Goal: Transaction & Acquisition: Purchase product/service

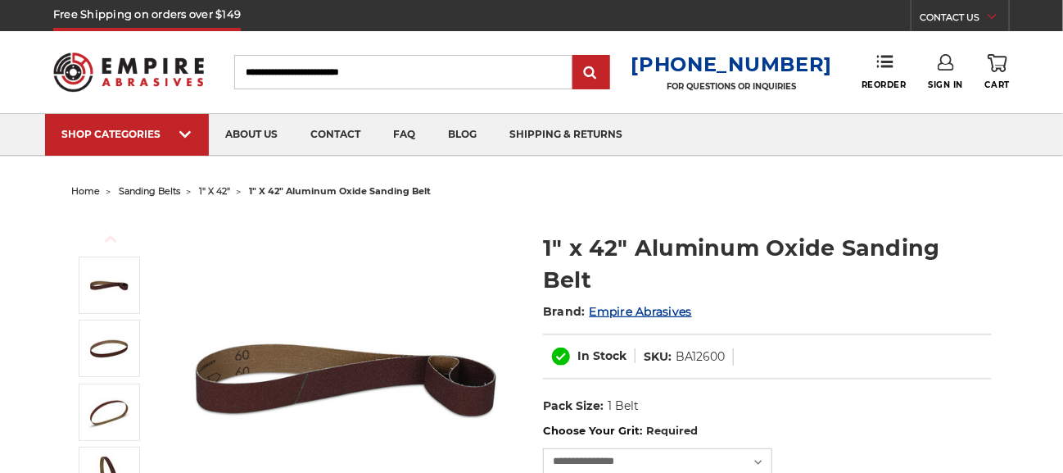
select select
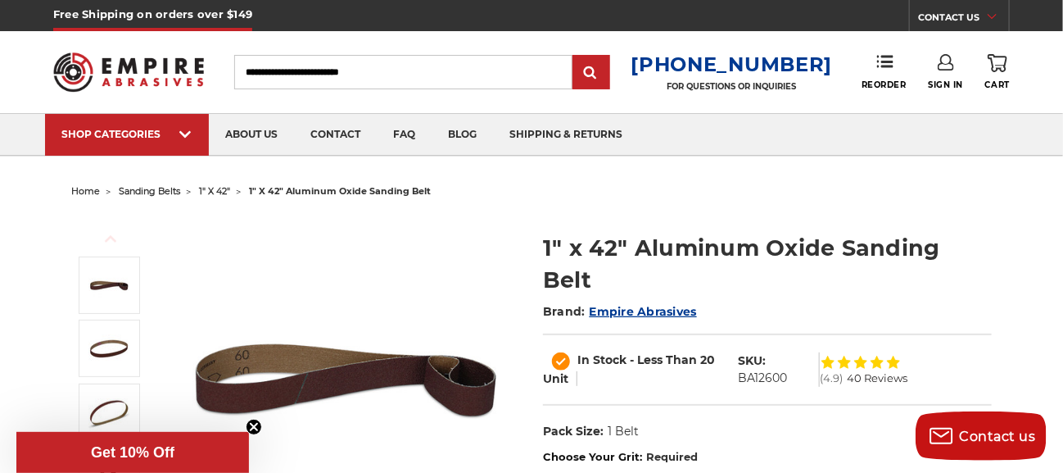
click at [159, 192] on span "sanding belts" at bounding box center [149, 190] width 61 height 11
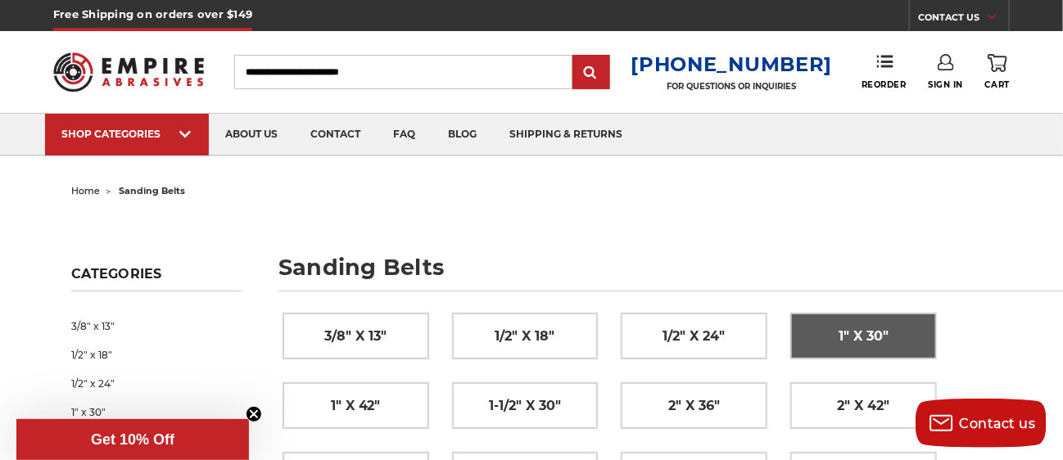
click at [888, 332] on span "1" x 30"" at bounding box center [864, 337] width 50 height 28
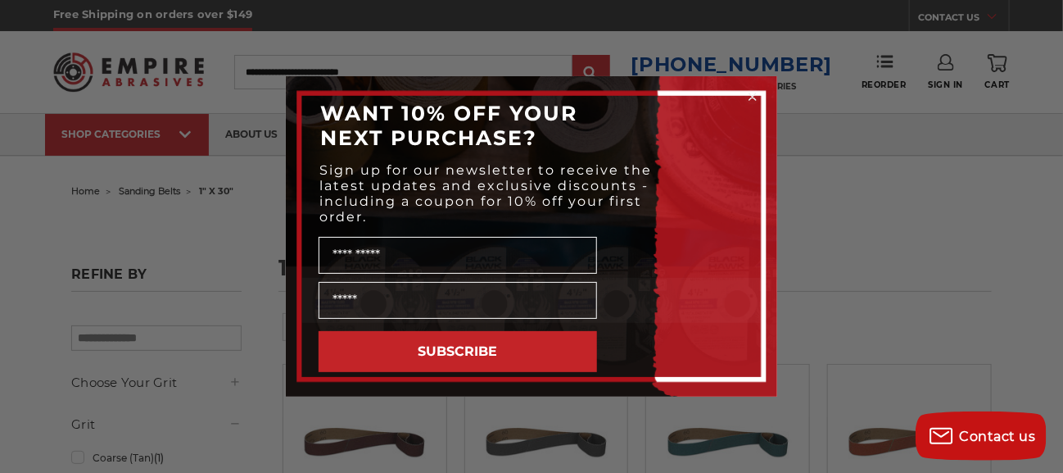
click at [750, 91] on circle "Close dialog" at bounding box center [753, 97] width 16 height 16
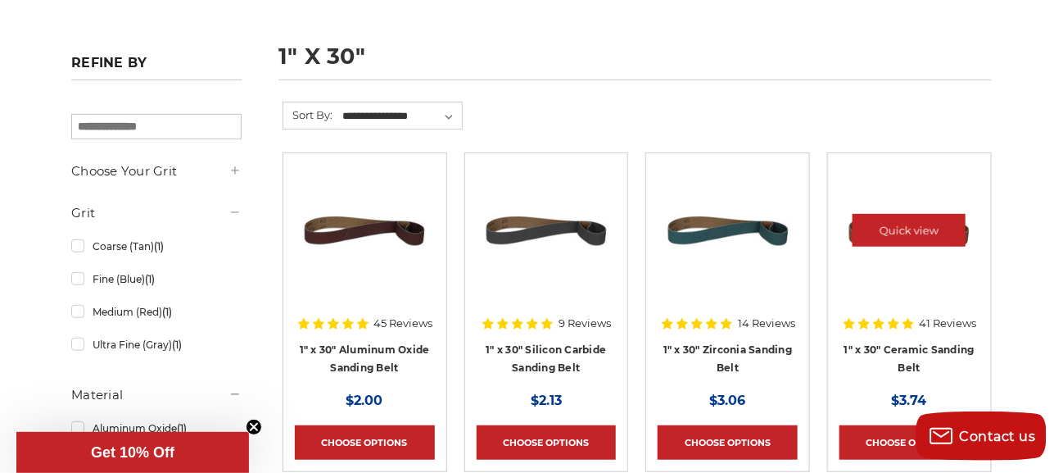
scroll to position [218, 0]
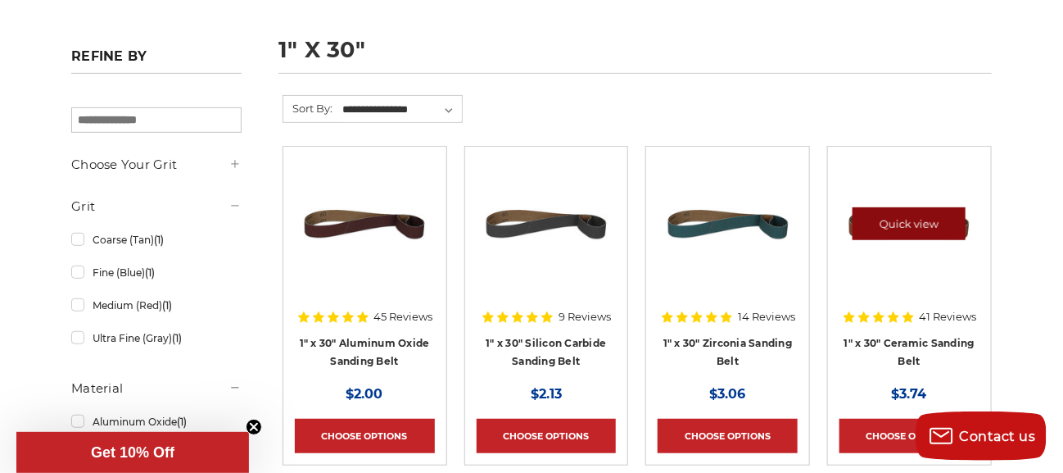
click at [916, 217] on link "Quick view" at bounding box center [909, 223] width 113 height 33
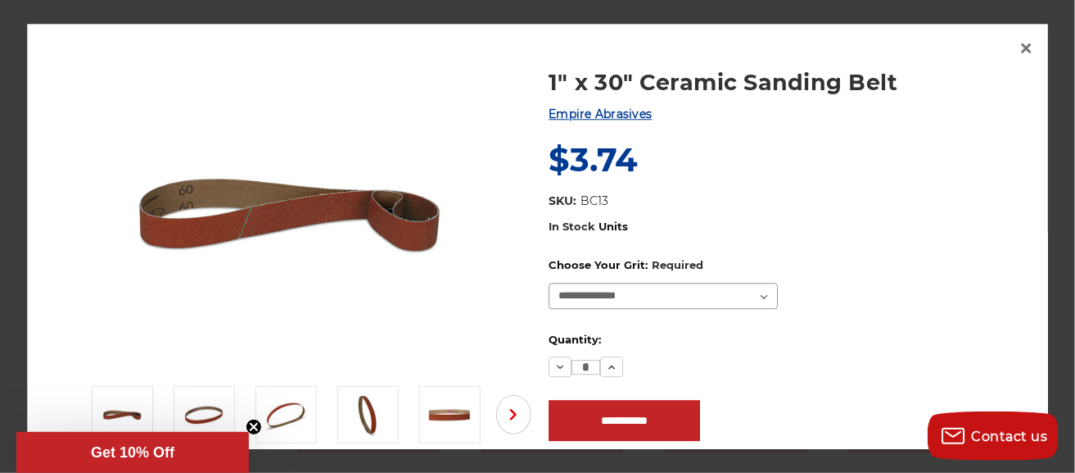
click at [752, 294] on select "**********" at bounding box center [664, 296] width 229 height 26
click at [916, 218] on dl "SKU: BC13 UPC: Pack Size: 1 Belt Material: Ceramic" at bounding box center [786, 206] width 473 height 26
click at [1029, 42] on span "×" at bounding box center [1027, 49] width 15 height 32
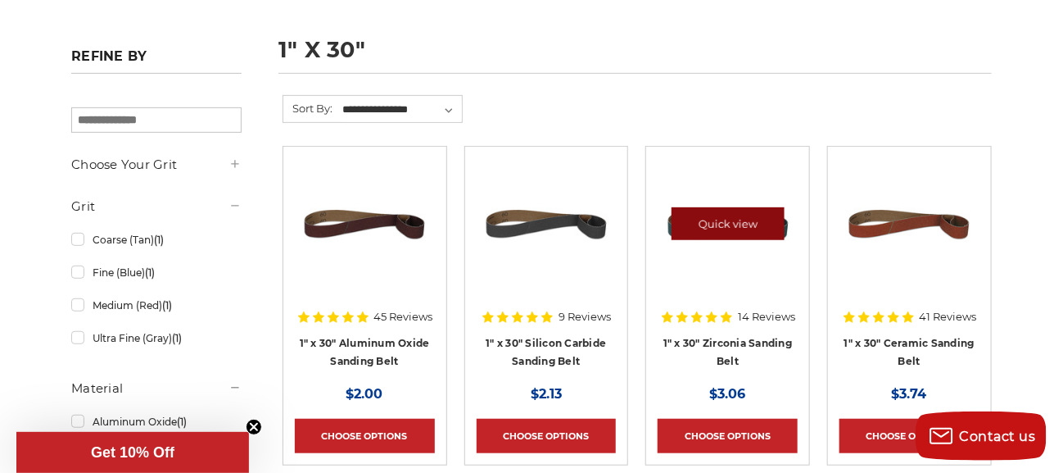
click at [726, 218] on link "Quick view" at bounding box center [728, 223] width 113 height 33
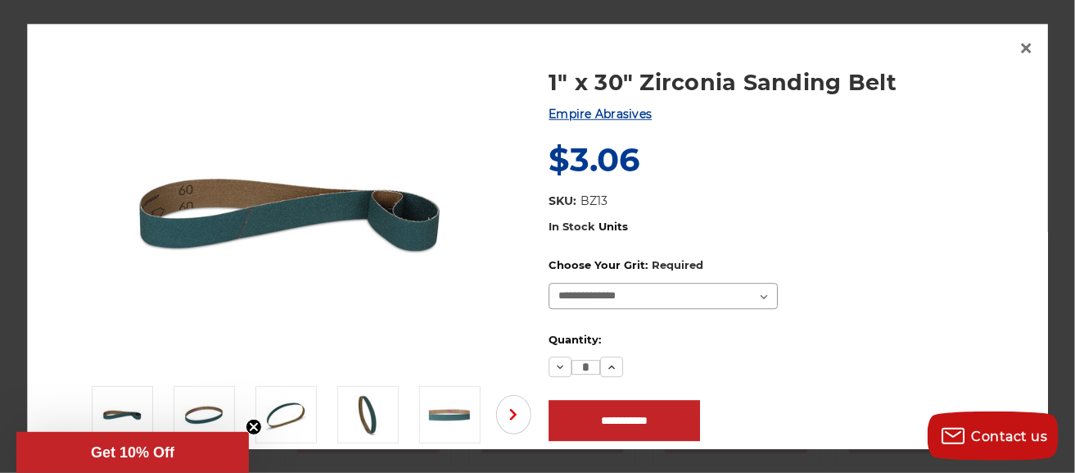
click at [758, 296] on select "**********" at bounding box center [664, 296] width 229 height 26
click at [887, 232] on label "In Stock Units" at bounding box center [786, 227] width 473 height 16
click at [1028, 45] on span "×" at bounding box center [1027, 49] width 15 height 32
